Goal: Task Accomplishment & Management: Manage account settings

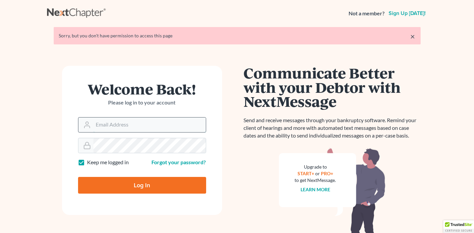
click at [113, 120] on input "Email Address" at bounding box center [149, 125] width 113 height 15
type input "[EMAIL_ADDRESS][DOMAIN_NAME]"
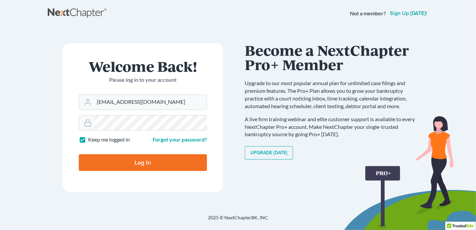
click at [153, 162] on input "Log In" at bounding box center [143, 162] width 128 height 17
type input "Thinking..."
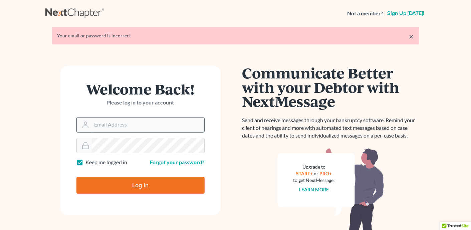
click at [120, 127] on input "Email Address" at bounding box center [148, 125] width 113 height 15
type input "[EMAIL_ADDRESS][DOMAIN_NAME]"
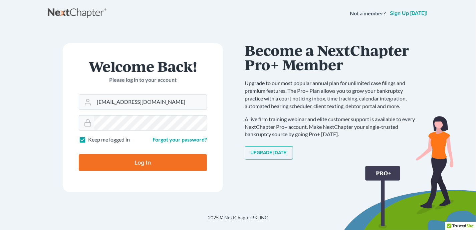
click at [144, 162] on input "Log In" at bounding box center [143, 162] width 128 height 17
type input "Thinking..."
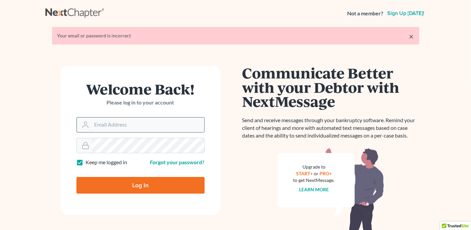
click at [121, 124] on input "Email Address" at bounding box center [148, 125] width 113 height 15
type input "[EMAIL_ADDRESS][DOMAIN_NAME]"
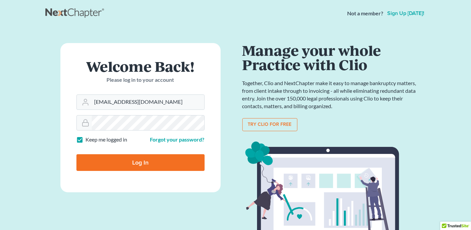
click at [138, 162] on input "Log In" at bounding box center [140, 162] width 128 height 17
type input "Thinking..."
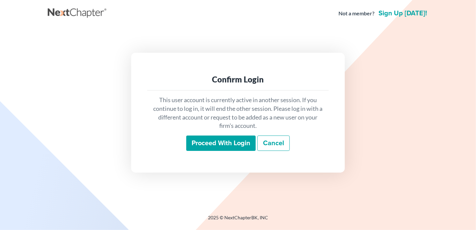
click at [222, 141] on input "Proceed with login" at bounding box center [220, 143] width 69 height 15
